Goal: Task Accomplishment & Management: Use online tool/utility

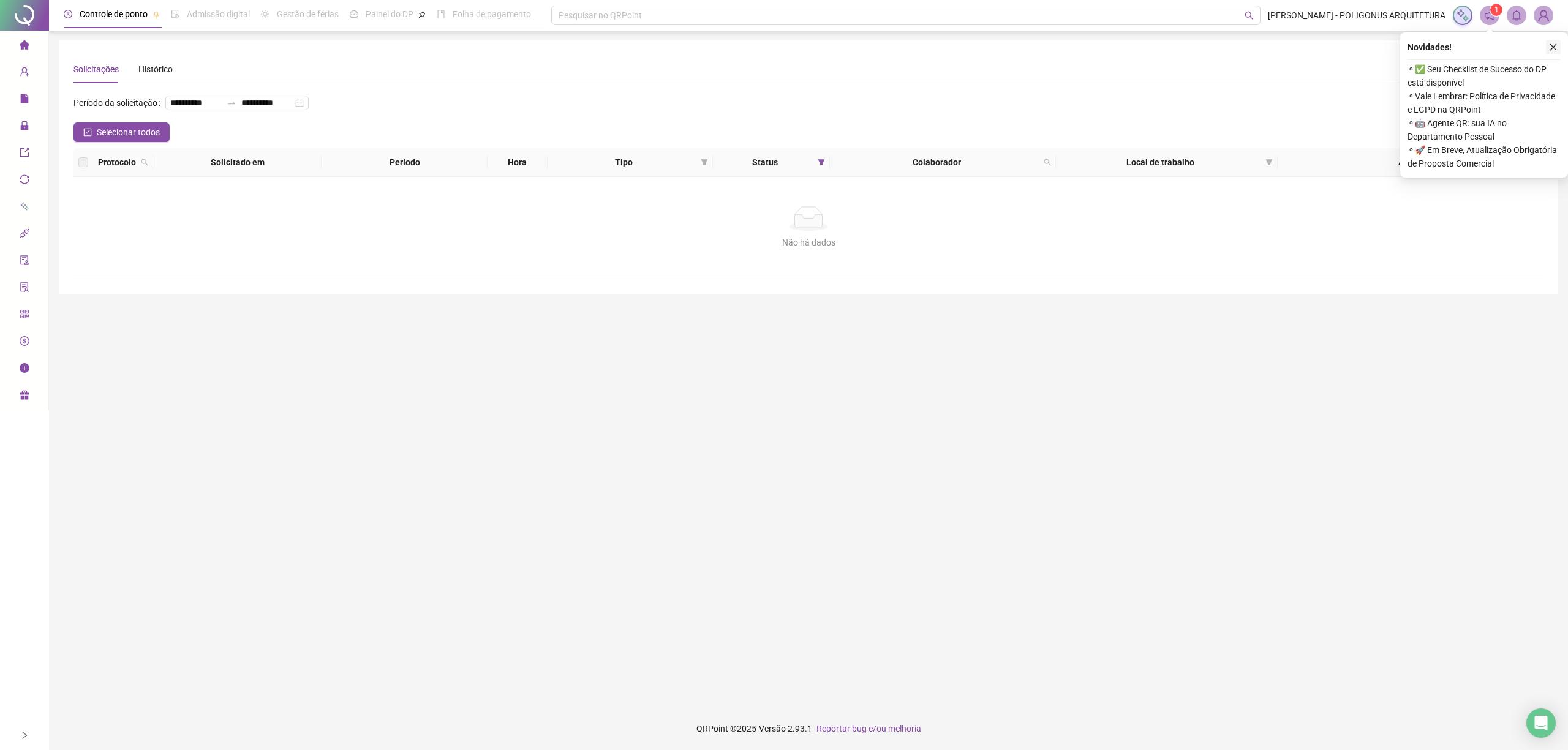
click at [1555, 52] on button "button" at bounding box center [1553, 47] width 15 height 15
click at [1557, 47] on icon "close" at bounding box center [1553, 47] width 9 height 9
